Goal: Information Seeking & Learning: Learn about a topic

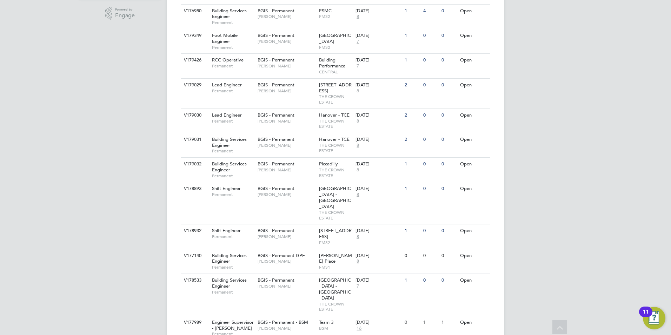
scroll to position [246, 0]
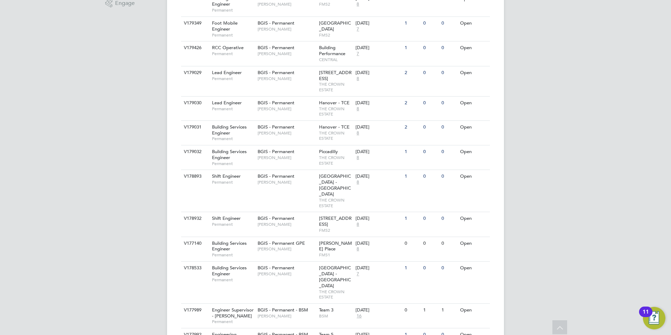
drag, startPoint x: 259, startPoint y: 71, endPoint x: 143, endPoint y: 73, distance: 115.8
click at [143, 73] on div "[PERSON_NAME] Notifications 5 Applications: Network Team Members Businesses Sit…" at bounding box center [335, 105] width 671 height 702
click at [218, 76] on div "V179029 Lead Engineer Permanent BGIS - Permanent [PERSON_NAME] [STREET_ADDRESS]…" at bounding box center [335, 81] width 309 height 30
click at [236, 106] on span "Permanent" at bounding box center [233, 109] width 42 height 6
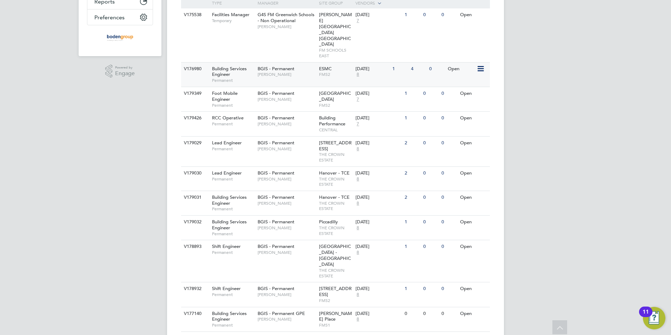
scroll to position [0, 0]
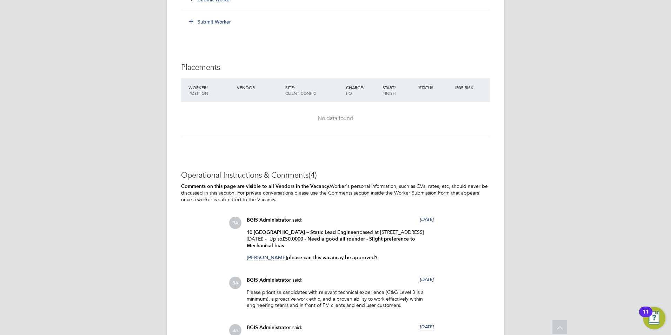
scroll to position [983, 0]
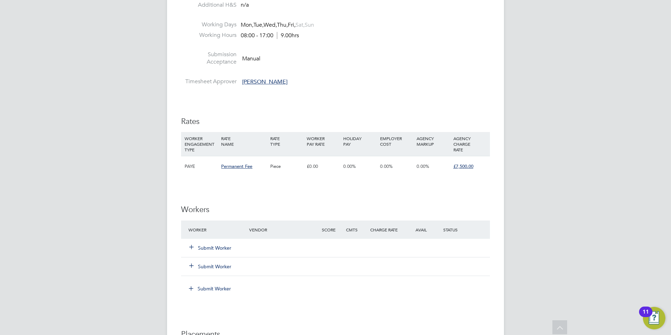
scroll to position [508, 0]
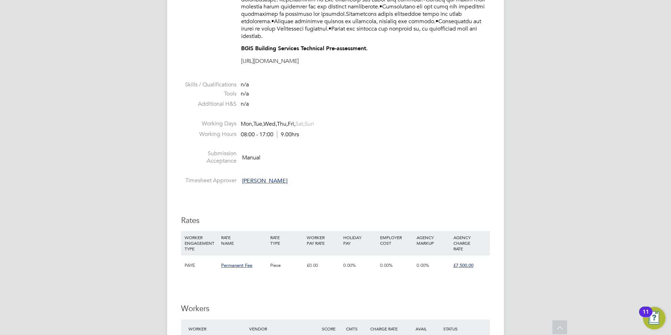
drag, startPoint x: 386, startPoint y: 61, endPoint x: 228, endPoint y: 69, distance: 158.1
copy link "https://www.testportal.net/test.html?t=dQCCtTk4kynw"
click at [434, 107] on li "Additional H&S n/a" at bounding box center [335, 105] width 309 height 11
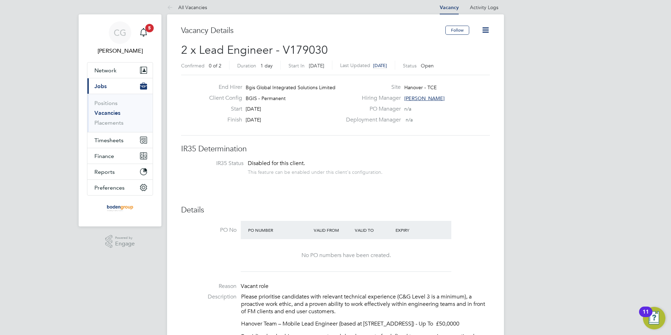
scroll to position [0, 0]
